Goal: Task Accomplishment & Management: Manage account settings

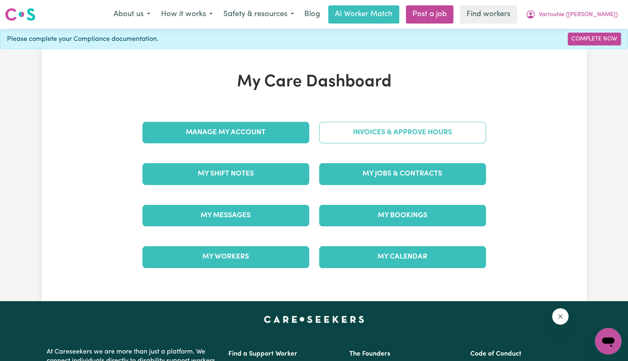
click at [350, 135] on link "Invoices & Approve Hours" at bounding box center [402, 132] width 167 height 21
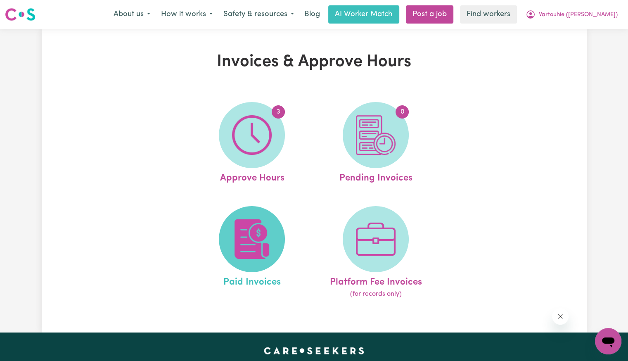
click at [272, 223] on span at bounding box center [252, 239] width 66 height 66
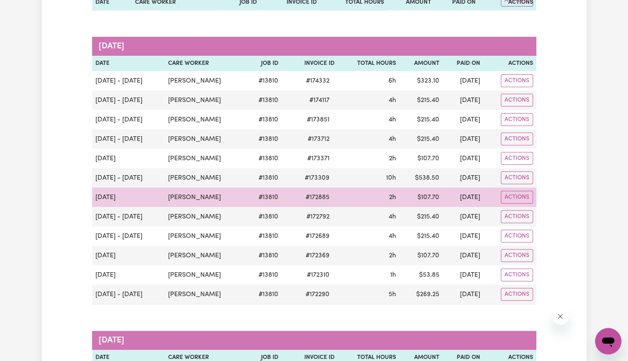
scroll to position [207, 0]
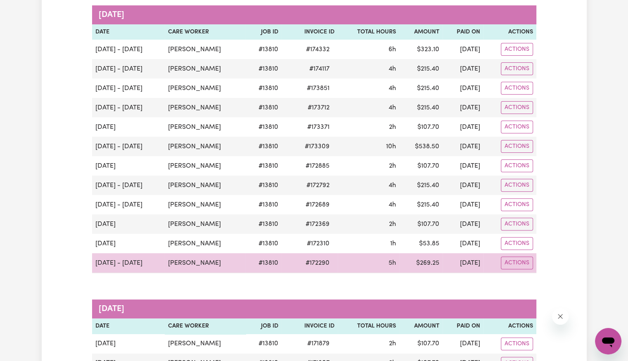
click at [320, 265] on span "# 172290" at bounding box center [318, 263] width 34 height 10
click at [320, 264] on span "# 172290" at bounding box center [318, 263] width 34 height 10
copy span "172290"
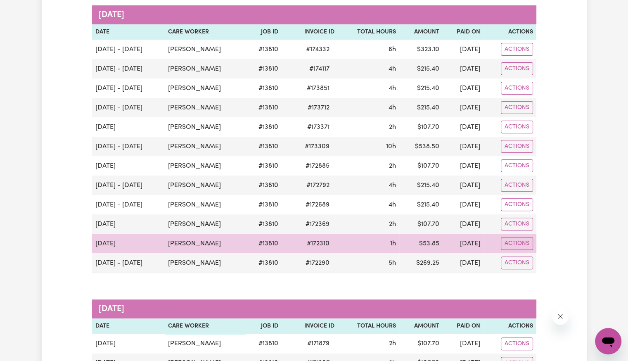
click at [327, 243] on span "# 172310" at bounding box center [318, 244] width 33 height 10
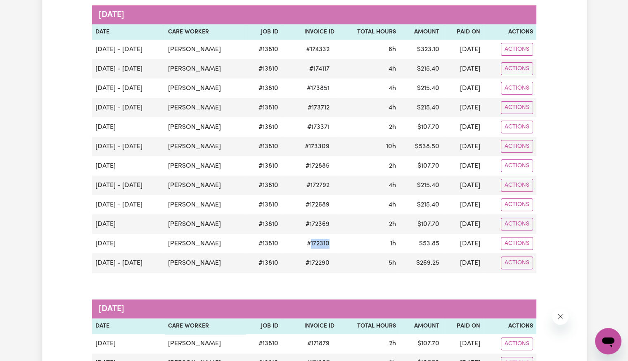
copy span "172310"
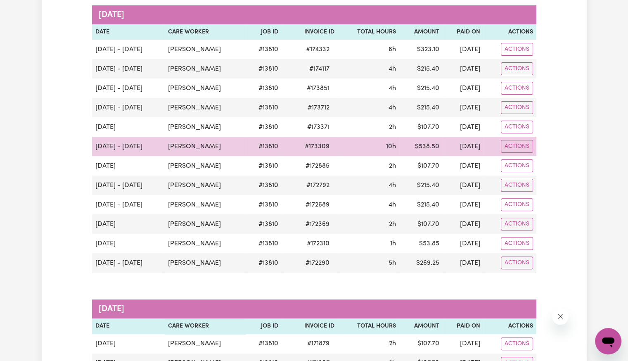
click at [321, 143] on span "# 173309" at bounding box center [317, 147] width 35 height 10
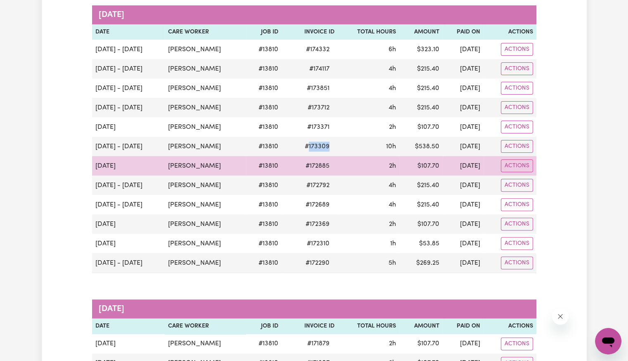
copy span "173309"
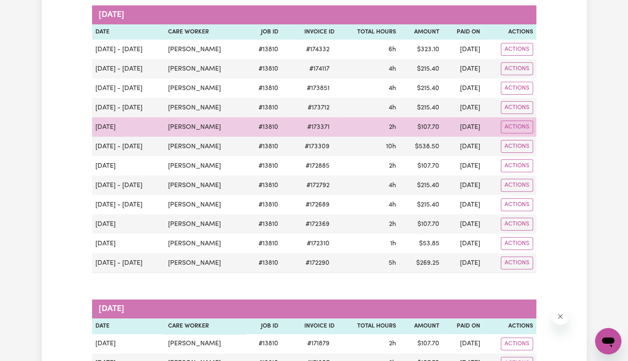
click at [328, 126] on span "# 173371" at bounding box center [318, 127] width 32 height 10
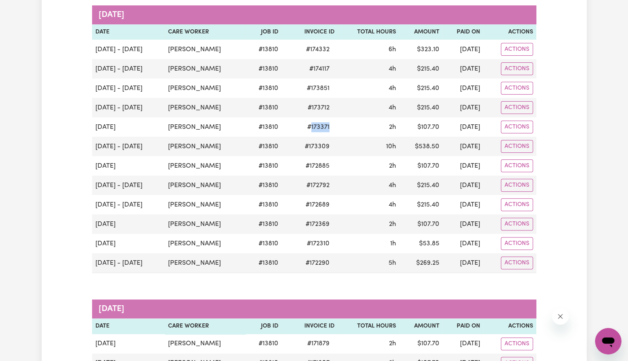
copy span "173371"
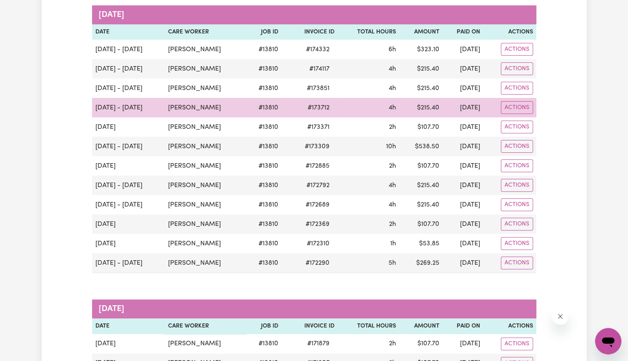
click at [322, 107] on span "# 173712" at bounding box center [319, 108] width 32 height 10
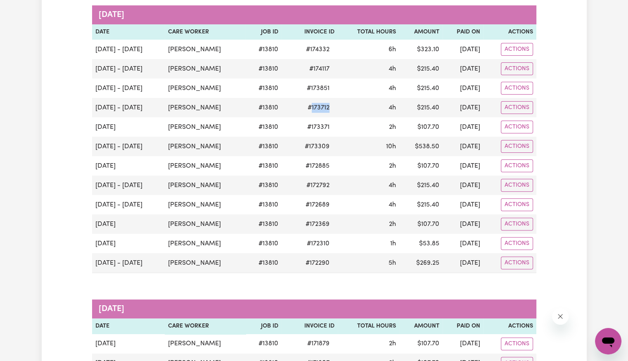
copy span "173712"
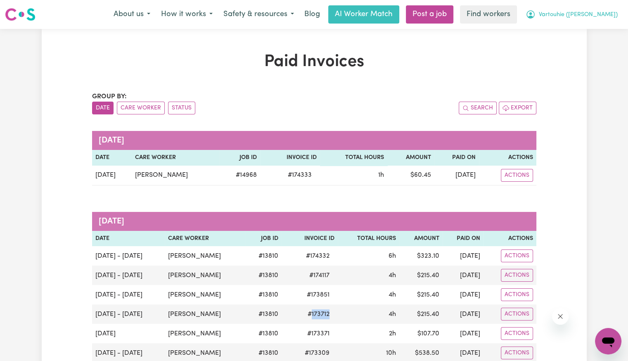
click at [598, 19] on button "Vartouhie ([PERSON_NAME])" at bounding box center [571, 14] width 103 height 17
drag, startPoint x: 598, startPoint y: 20, endPoint x: 586, endPoint y: 42, distance: 25.0
click at [586, 42] on link "Logout" at bounding box center [590, 48] width 65 height 16
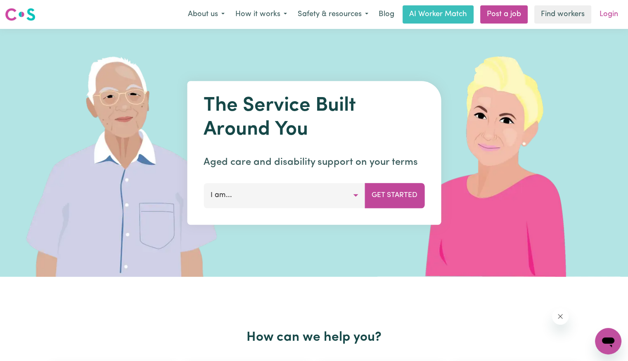
click at [611, 12] on link "Login" at bounding box center [609, 14] width 29 height 18
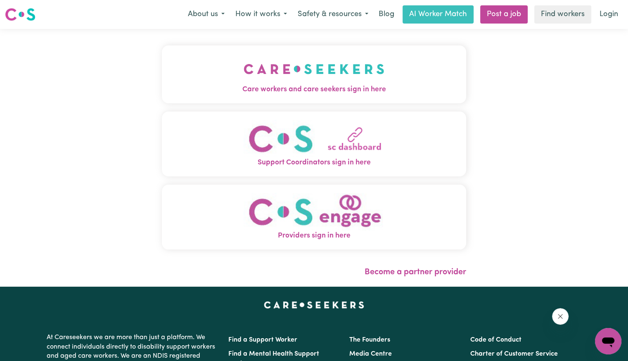
click at [244, 81] on img "Care workers and care seekers sign in here" at bounding box center [314, 69] width 141 height 31
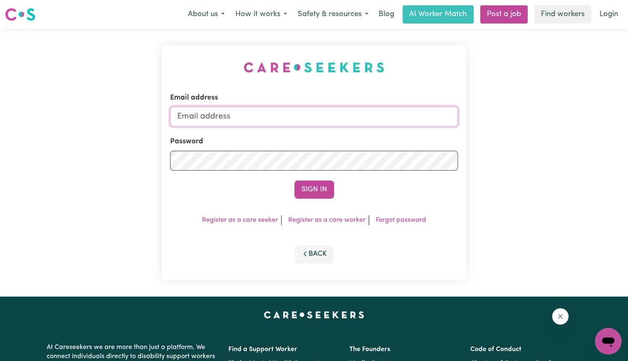
click at [288, 122] on input "Email address" at bounding box center [314, 117] width 288 height 20
drag, startPoint x: 220, startPoint y: 113, endPoint x: 734, endPoint y: 124, distance: 514.4
click at [628, 124] on html "Menu About us How it works Safety & resources Blog AI Worker Match Post a job F…" at bounding box center [314, 312] width 628 height 625
type input "[EMAIL_ADDRESS][DOMAIN_NAME]"
click at [295, 181] on button "Sign In" at bounding box center [315, 190] width 40 height 18
